Goal: Find specific page/section: Find specific page/section

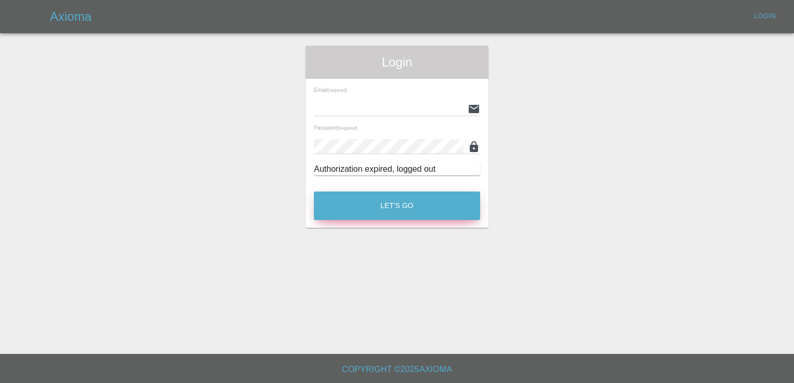
type input "[EMAIL_ADDRESS][DOMAIN_NAME]"
click at [400, 199] on button "Let's Go" at bounding box center [397, 206] width 166 height 29
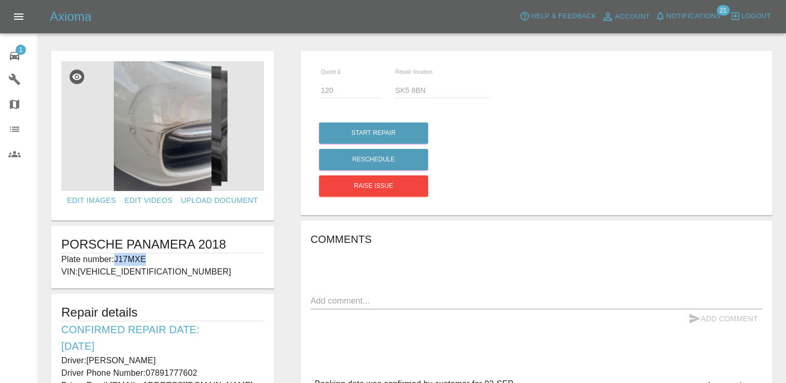
drag, startPoint x: 152, startPoint y: 260, endPoint x: 116, endPoint y: 258, distance: 36.5
click at [116, 258] on p "Plate number: J17MXE" at bounding box center [162, 259] width 203 height 12
copy p "J17MXE"
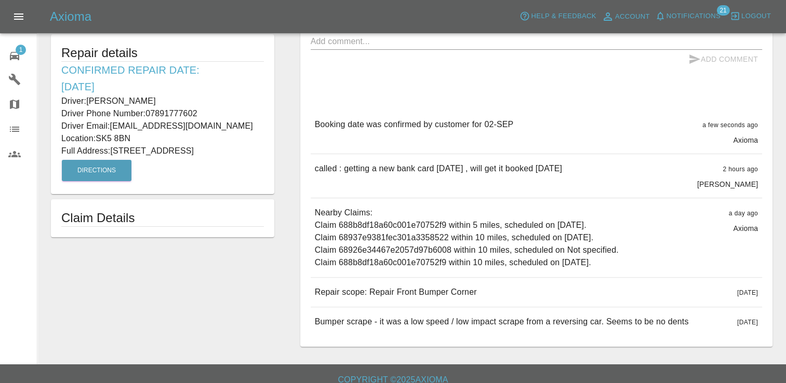
scroll to position [270, 0]
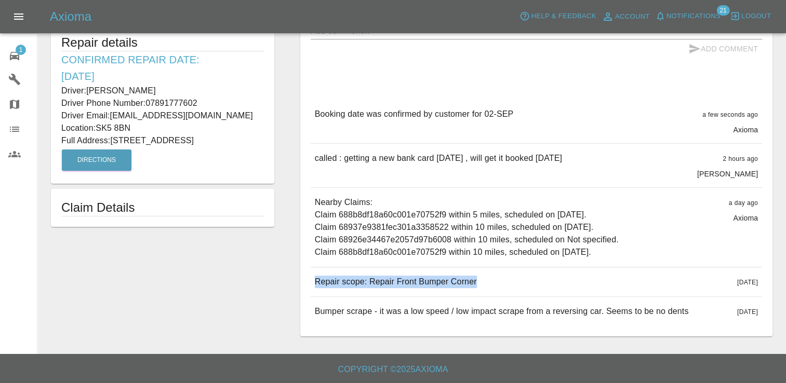
drag, startPoint x: 480, startPoint y: 280, endPoint x: 310, endPoint y: 278, distance: 169.9
click at [311, 278] on div "Repair scope: Repair Front Bumper Corner [DATE]" at bounding box center [536, 281] width 451 height 29
copy p "Repair scope: Repair Front Bumper Corner"
drag, startPoint x: 258, startPoint y: 141, endPoint x: 55, endPoint y: 85, distance: 210.2
click at [55, 85] on div "Repair details Confirmed Repair Date: [DATE] Driver: [PERSON_NAME] Driver Phone…" at bounding box center [162, 104] width 223 height 160
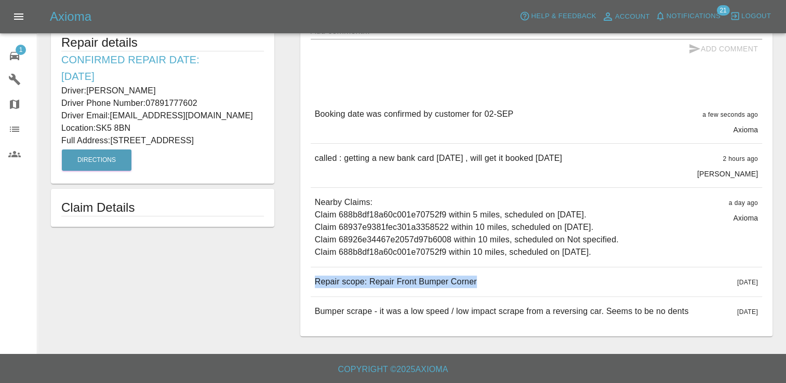
copy div "Driver: [PERSON_NAME] Driver Phone Number: 07891777602 Driver Email: [EMAIL_ADD…"
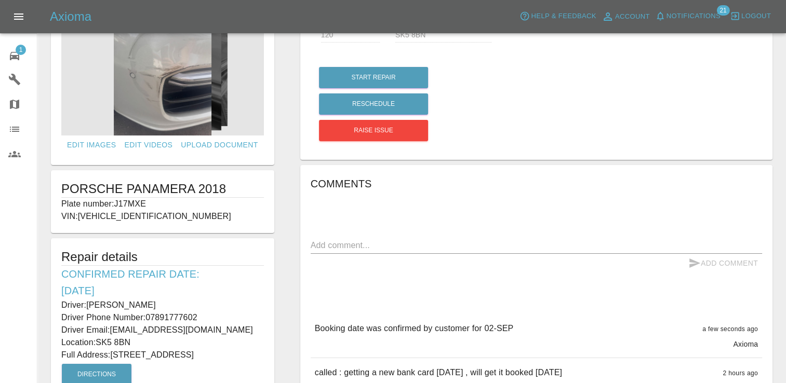
scroll to position [0, 0]
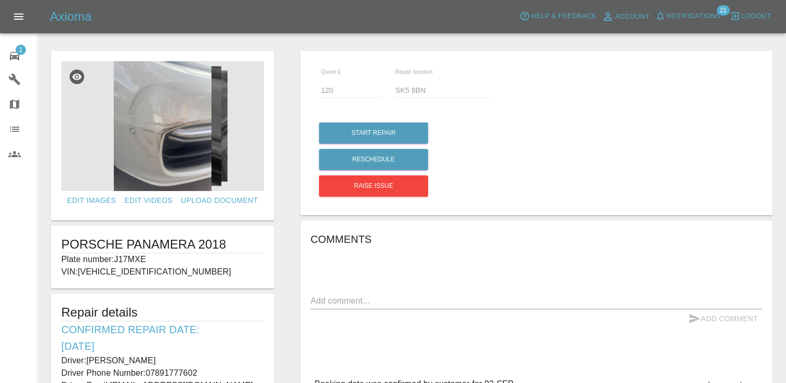
click at [18, 51] on span "1" at bounding box center [21, 50] width 10 height 10
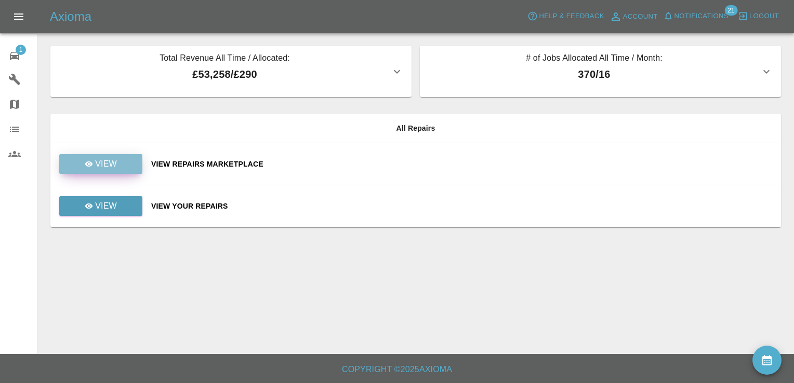
click at [92, 170] on link "View" at bounding box center [100, 164] width 83 height 20
